Goal: Check status: Check status

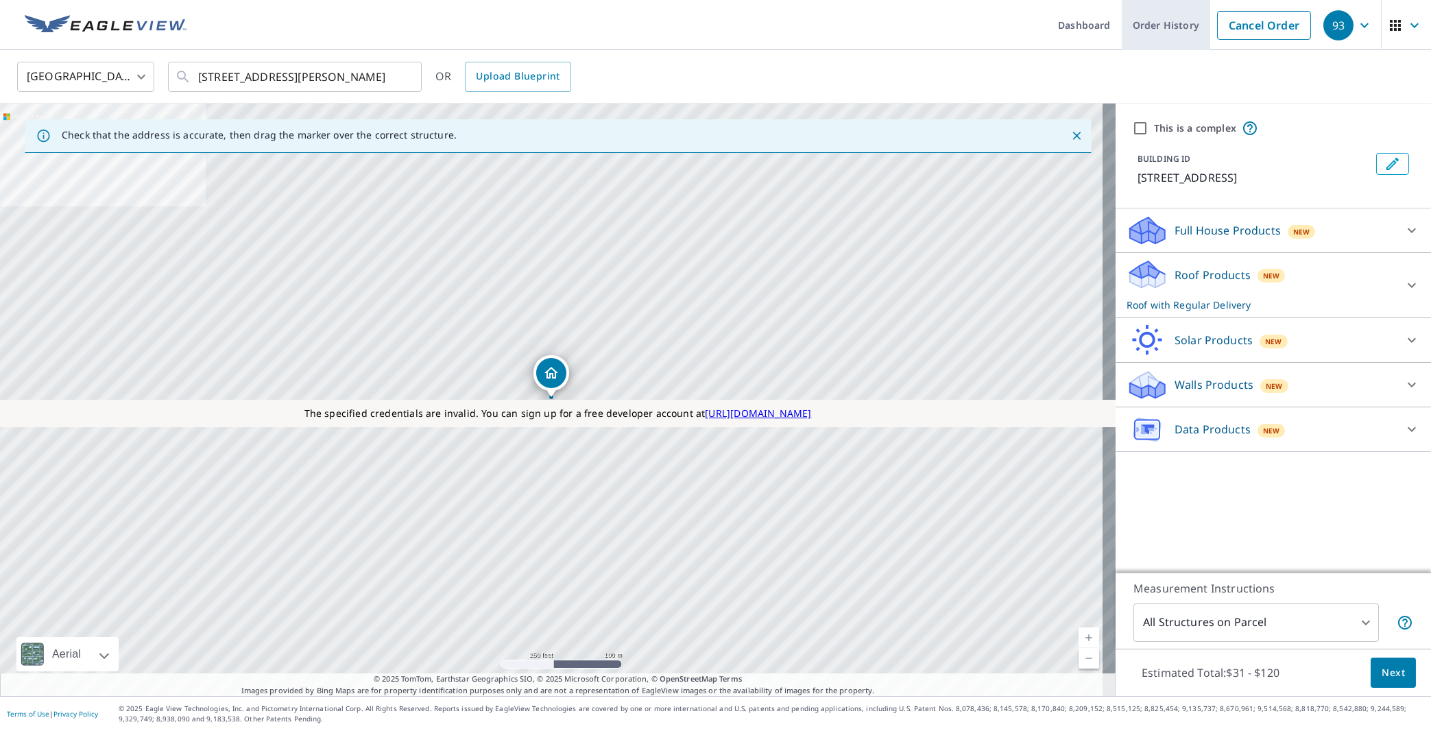
click at [1142, 29] on link "Order History" at bounding box center [1166, 25] width 88 height 50
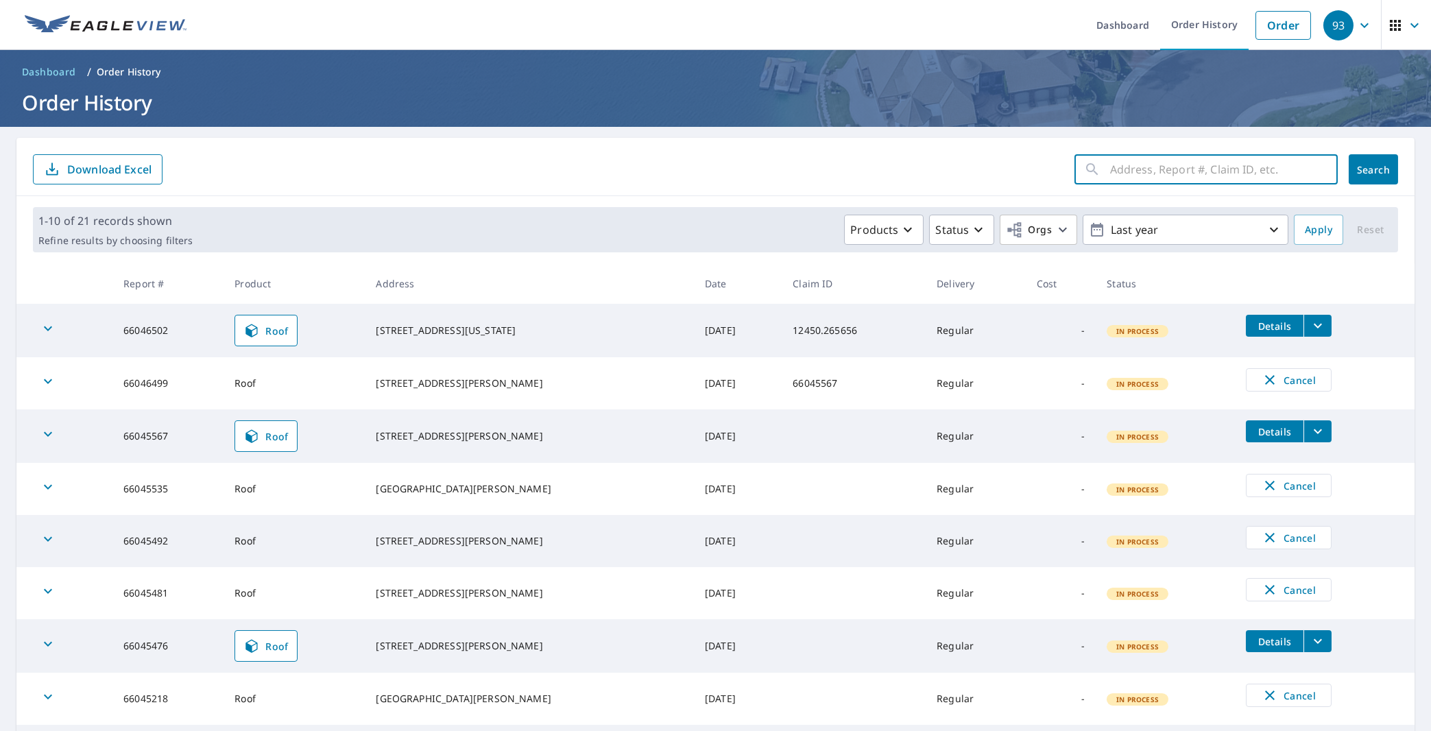
click at [1110, 176] on input "text" at bounding box center [1224, 169] width 228 height 38
paste input "66046502"
type input "66046502"
click button "Search" at bounding box center [1373, 169] width 49 height 30
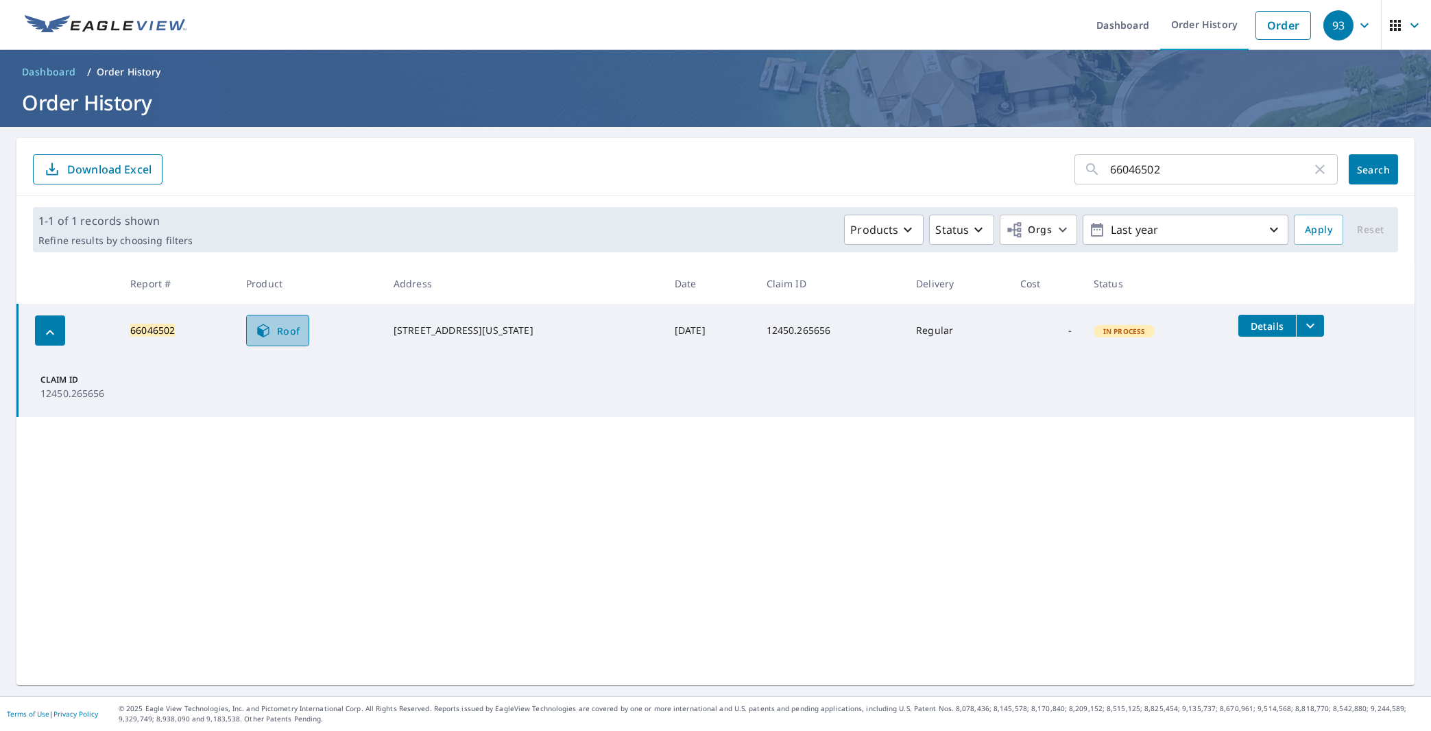
click at [286, 328] on span "Roof" at bounding box center [277, 330] width 45 height 16
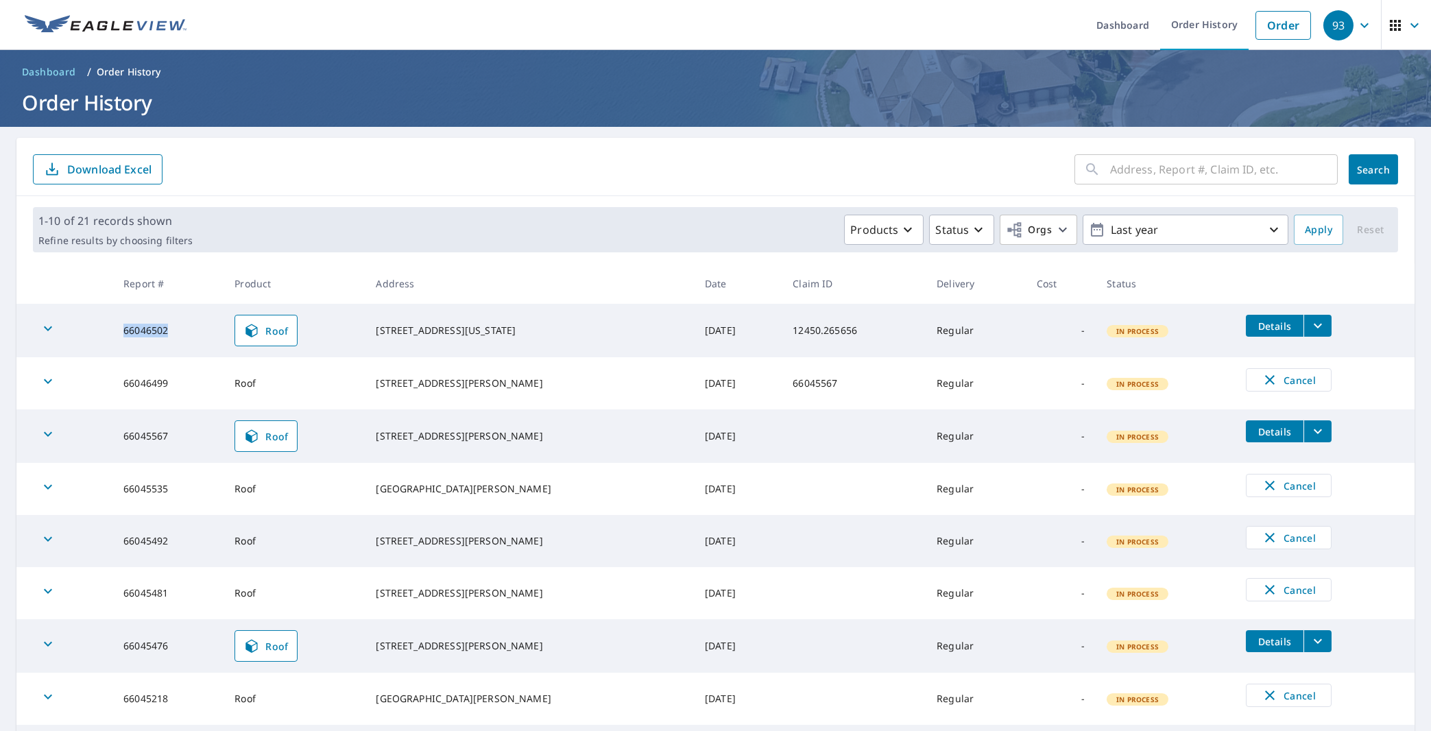
drag, startPoint x: 184, startPoint y: 331, endPoint x: 127, endPoint y: 333, distance: 57.0
click at [127, 333] on td "66046502" at bounding box center [167, 330] width 111 height 53
copy td "66046502"
